Goal: Information Seeking & Learning: Learn about a topic

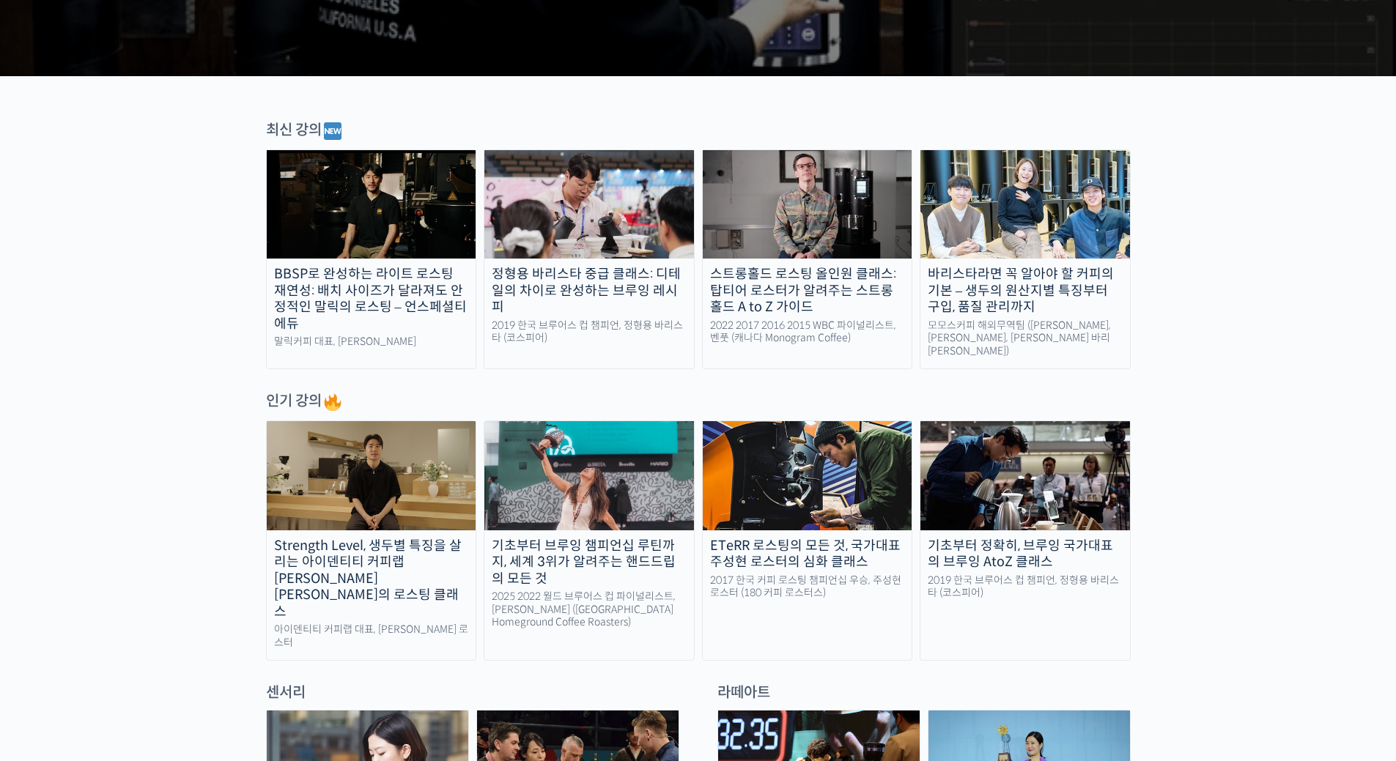
scroll to position [440, 0]
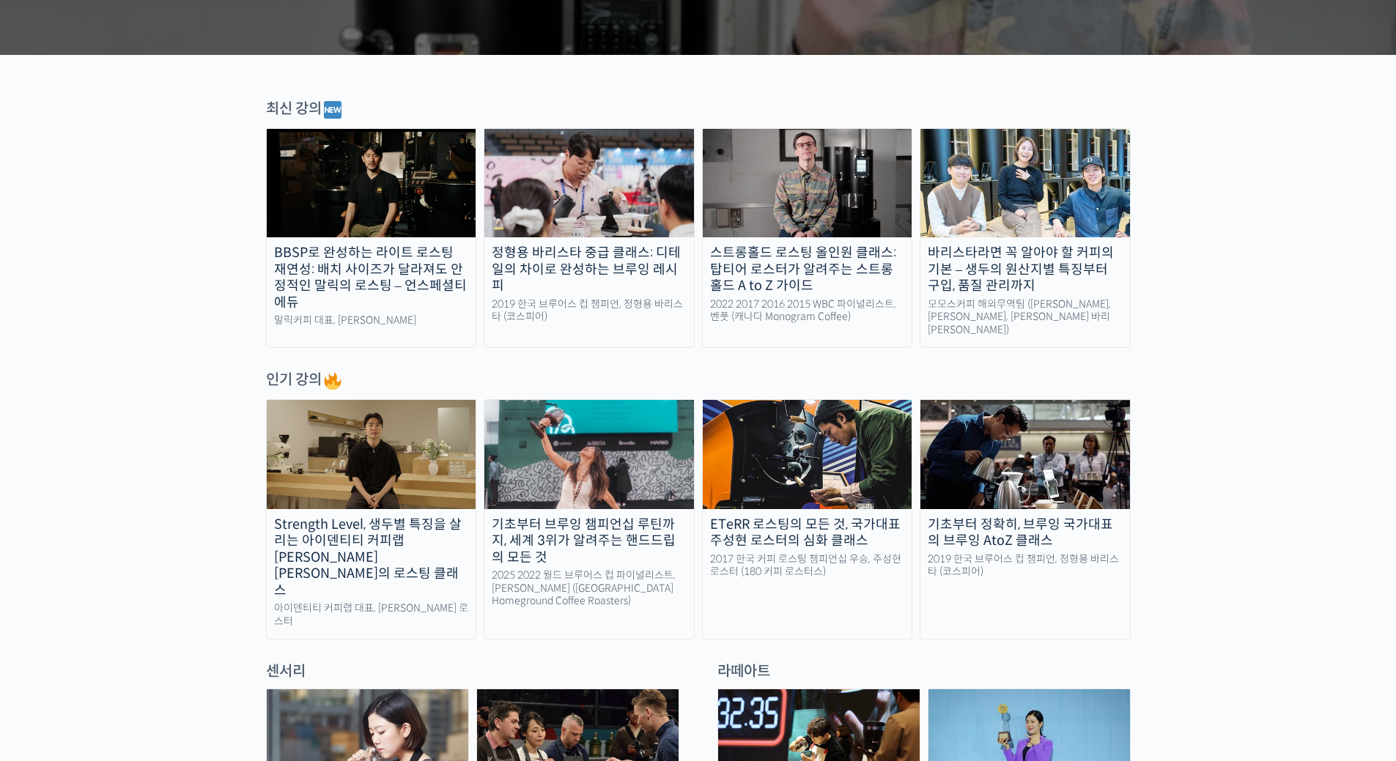
click at [650, 457] on img at bounding box center [589, 454] width 210 height 108
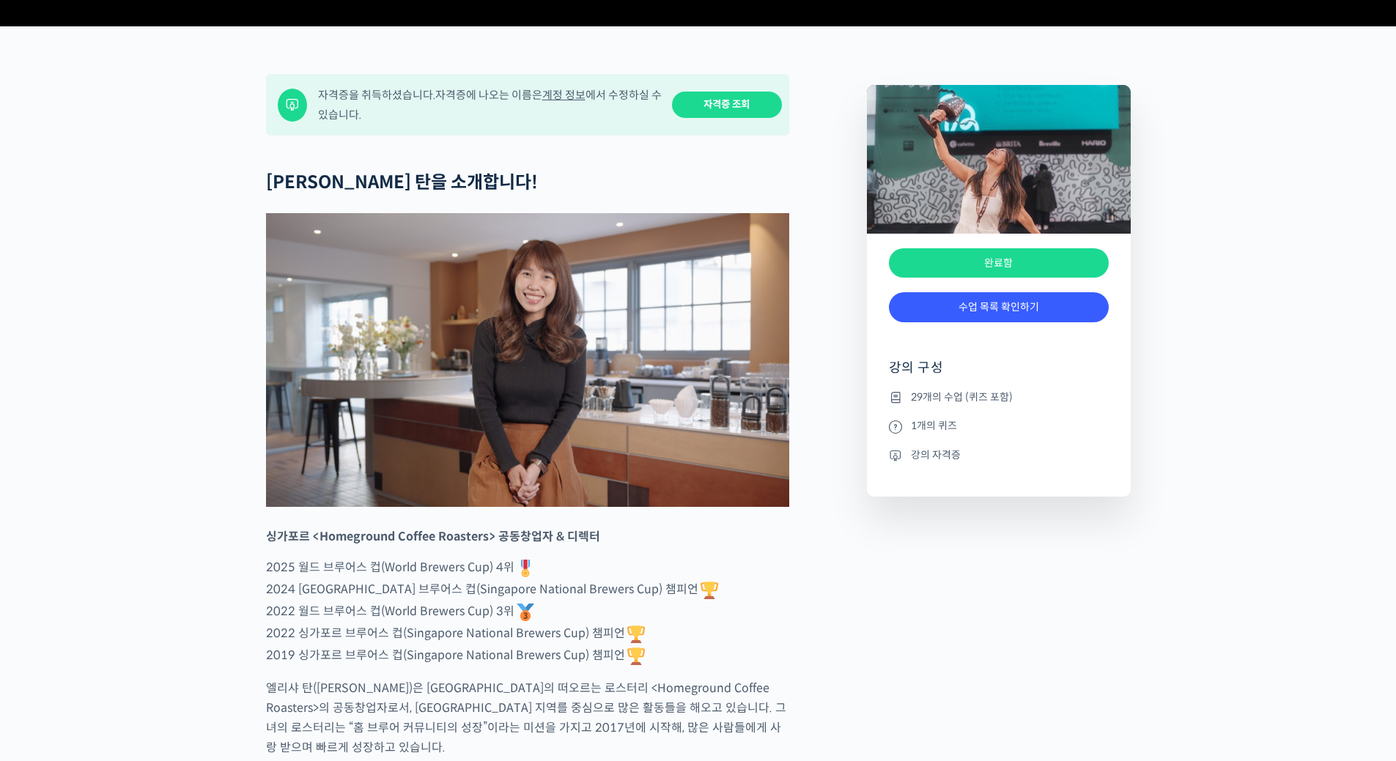
scroll to position [586, 0]
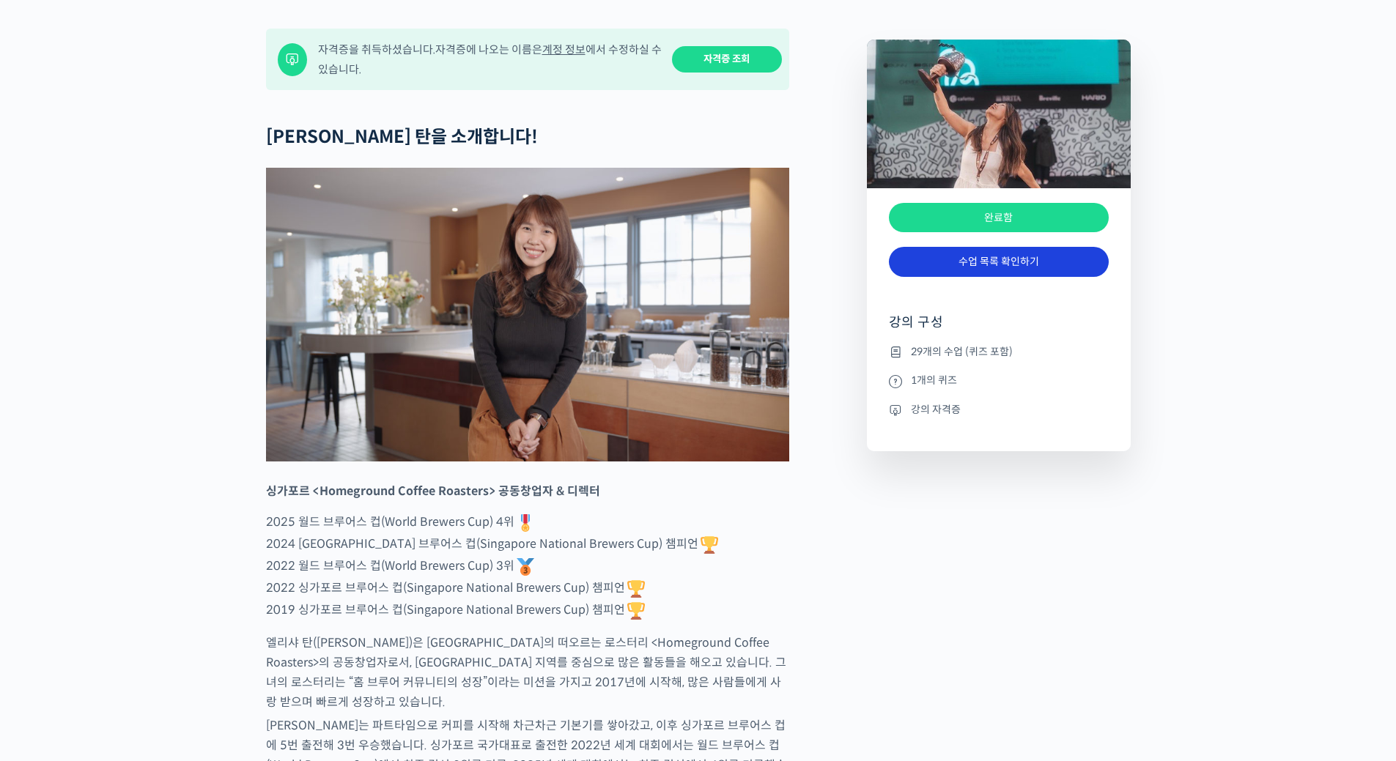
click at [1002, 277] on link "수업 목록 확인하기" at bounding box center [999, 262] width 220 height 30
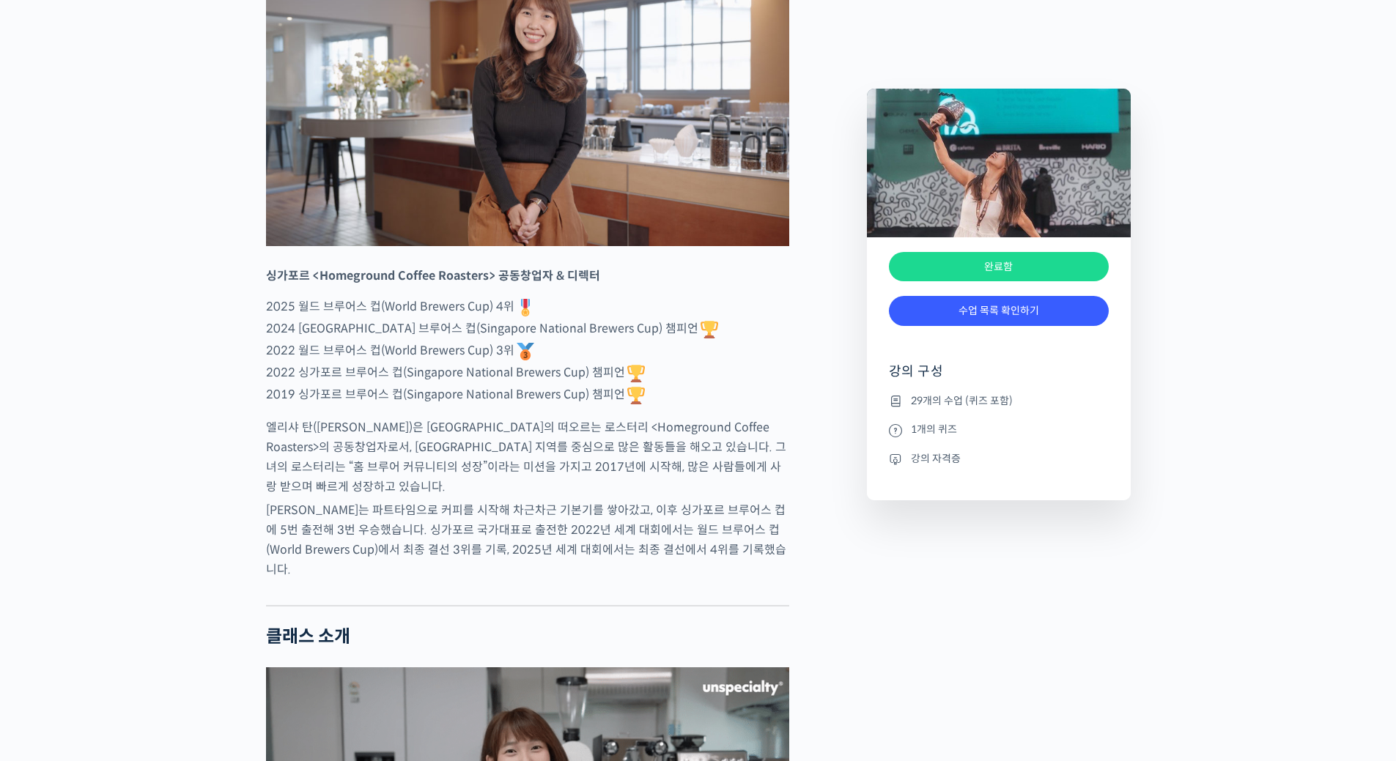
scroll to position [806, 0]
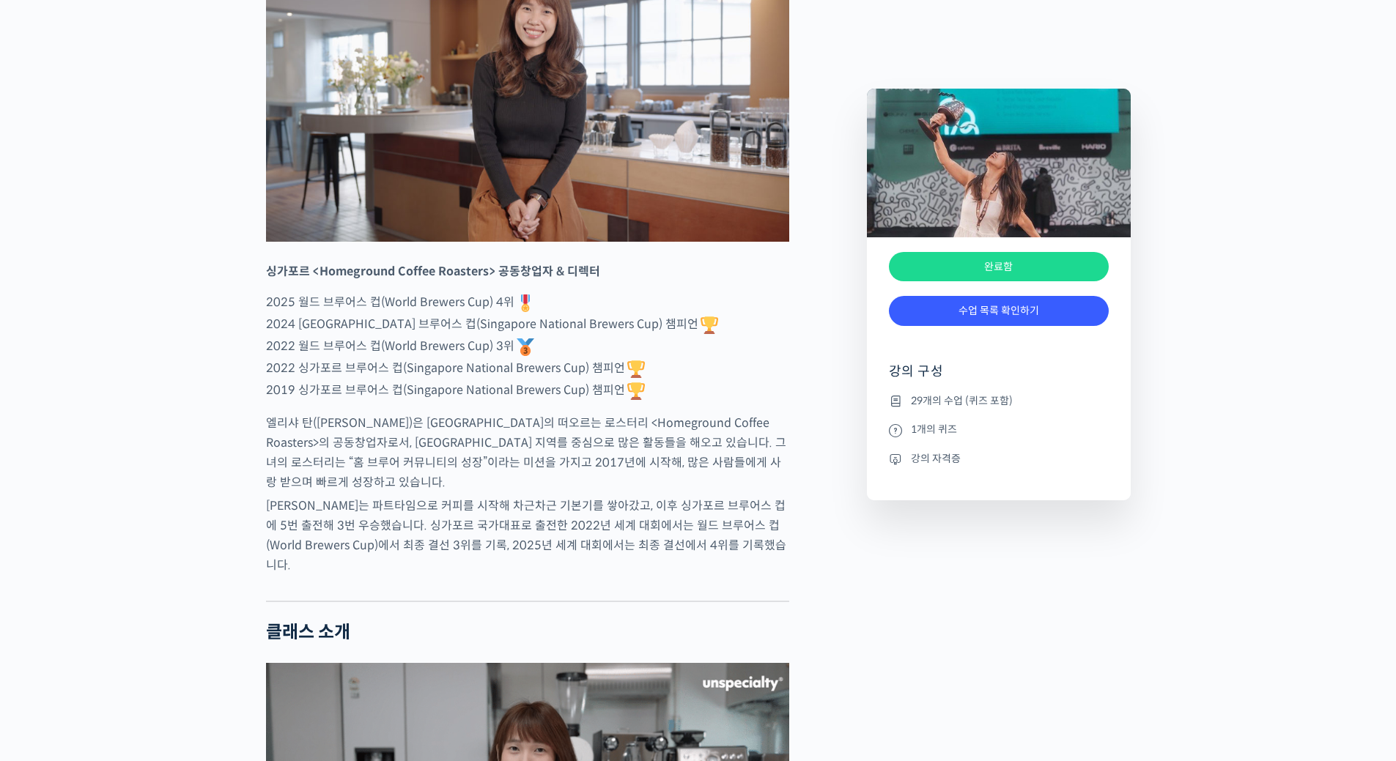
click at [715, 380] on p "2025 월드 브루어스 컵(World Brewers Cup) 4위 2024 싱가포르 브루어스 컵(Singapore National Brewer…" at bounding box center [527, 347] width 523 height 110
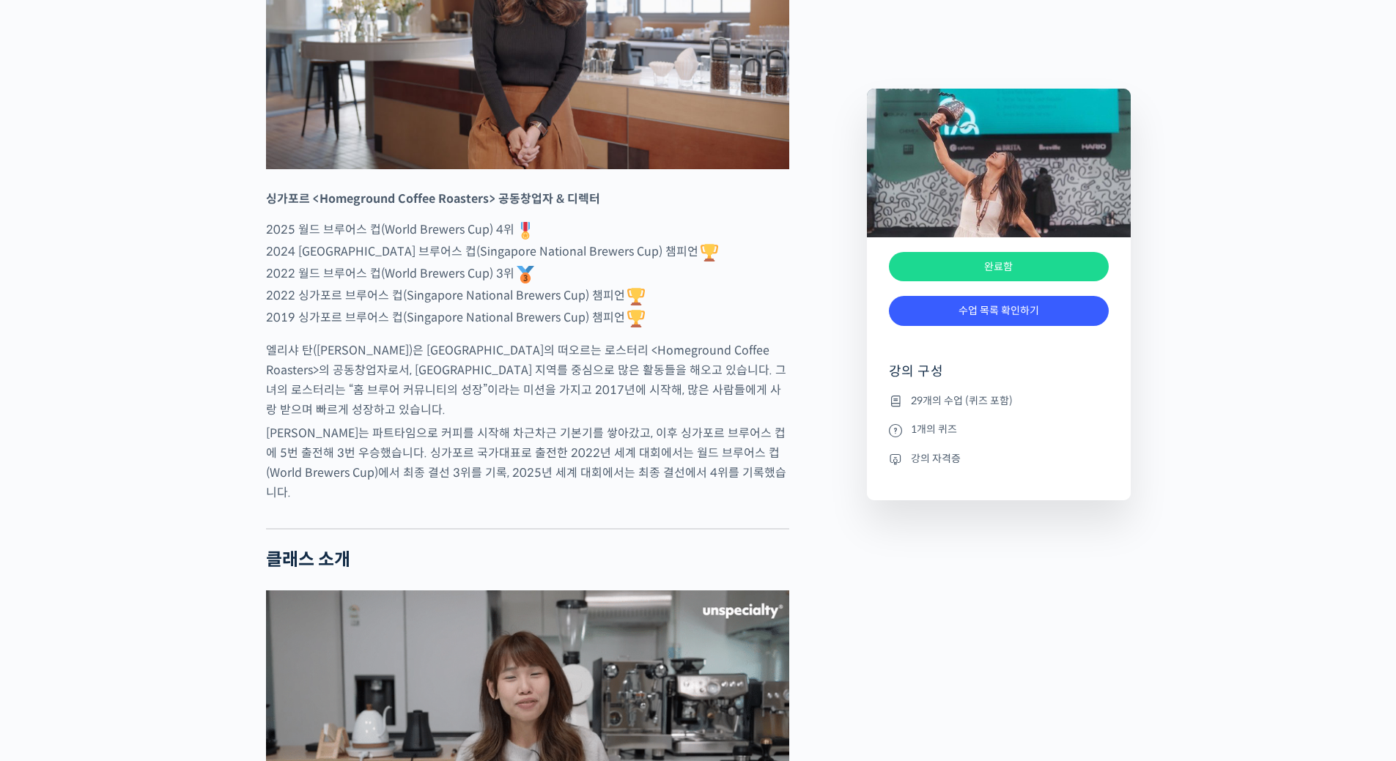
scroll to position [1099, 0]
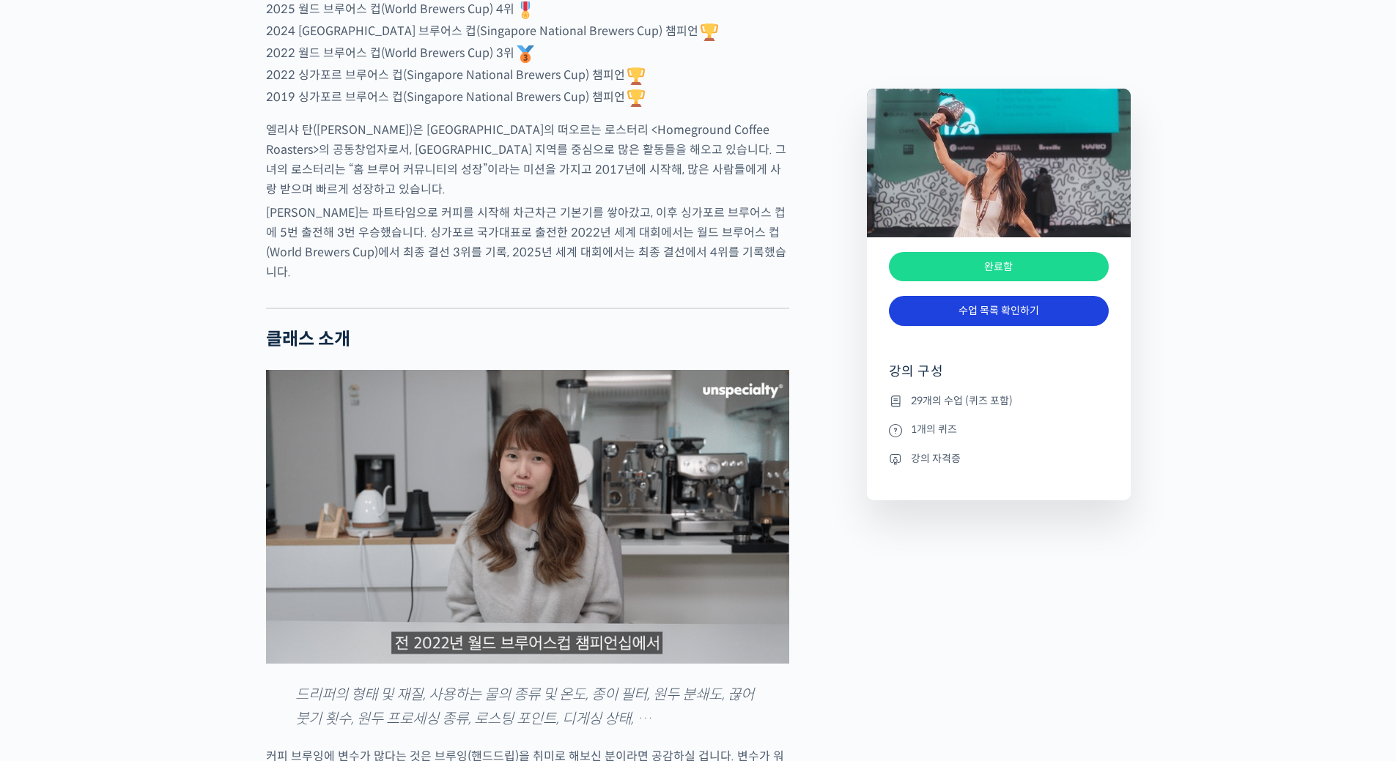
click at [996, 308] on link "수업 목록 확인하기" at bounding box center [999, 311] width 220 height 30
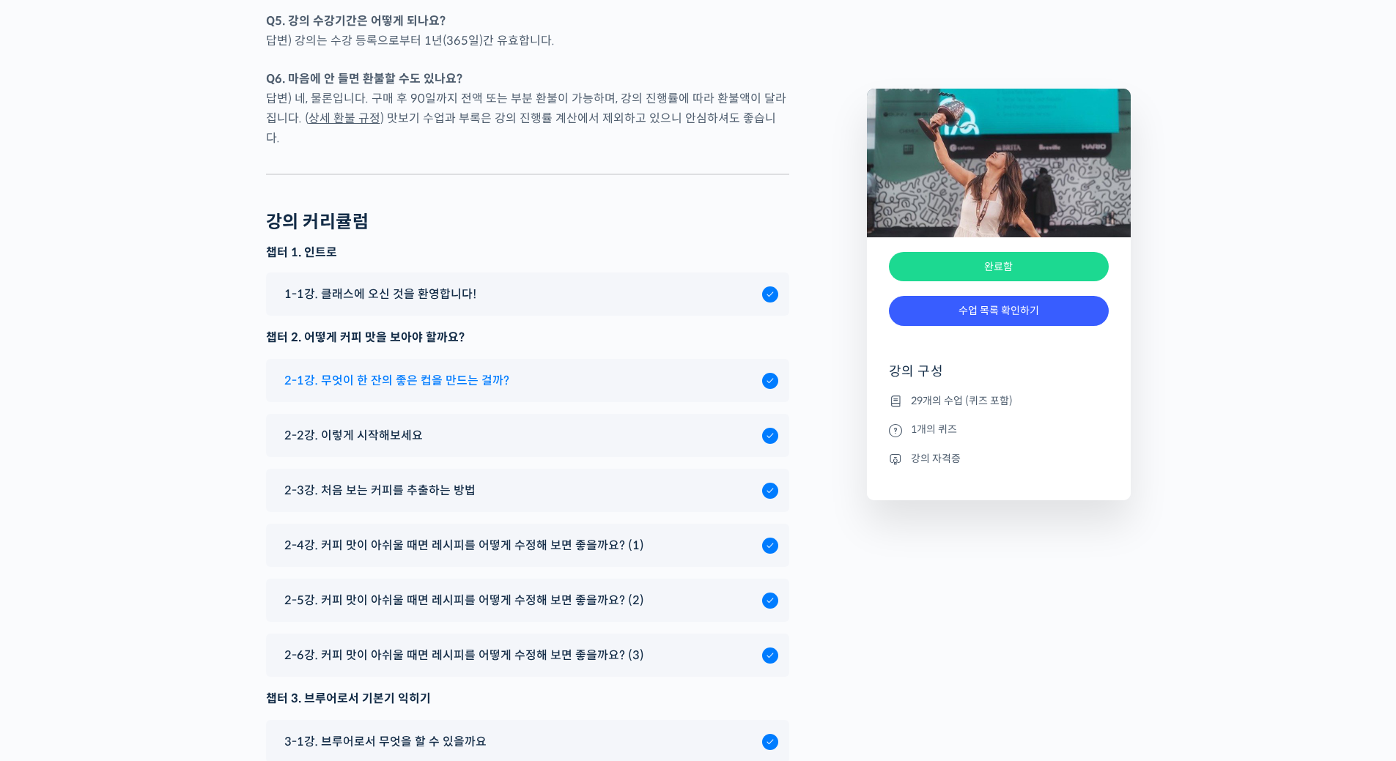
scroll to position [7239, 0]
click at [481, 372] on span "2-1강. 무엇이 한 잔의 좋은 컵을 만드는 걸까?" at bounding box center [396, 382] width 225 height 20
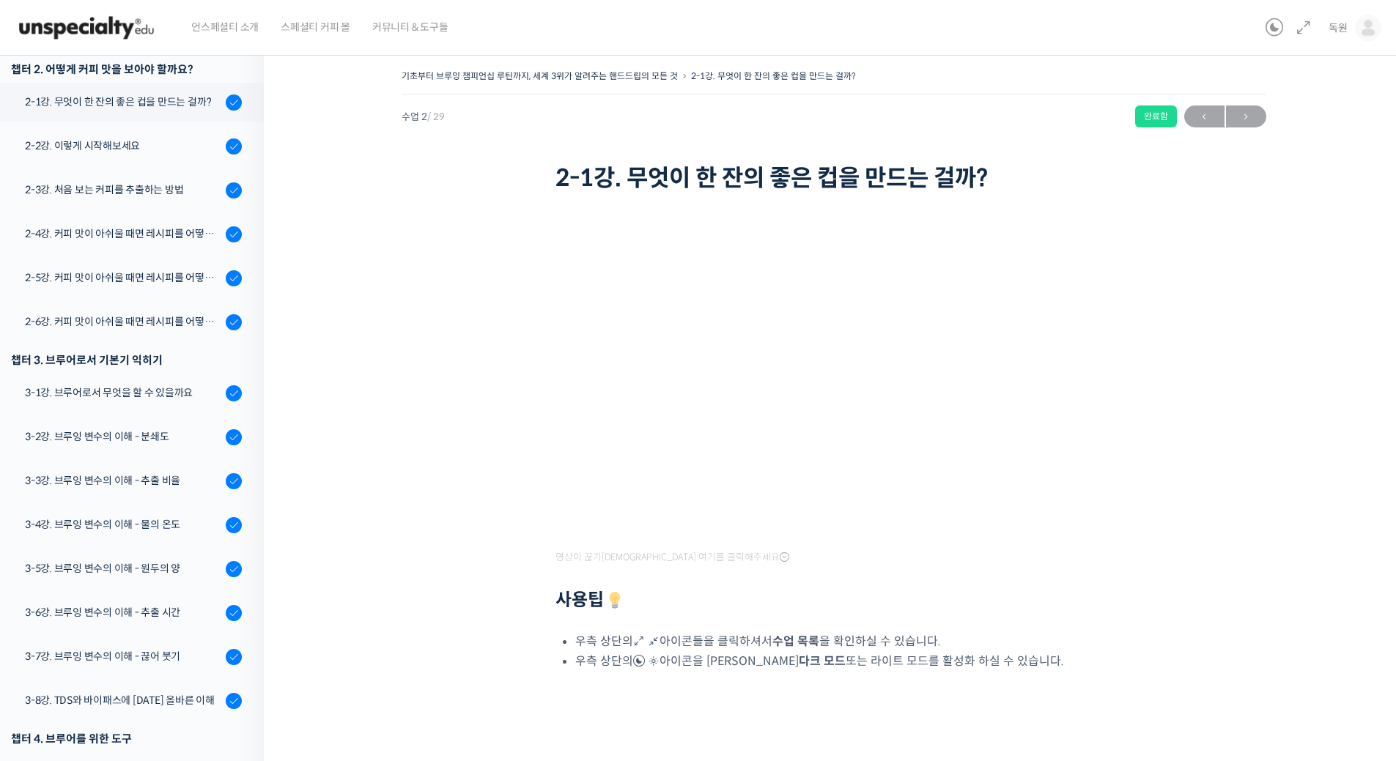
scroll to position [258, 0]
